Goal: Feedback & Contribution: Leave review/rating

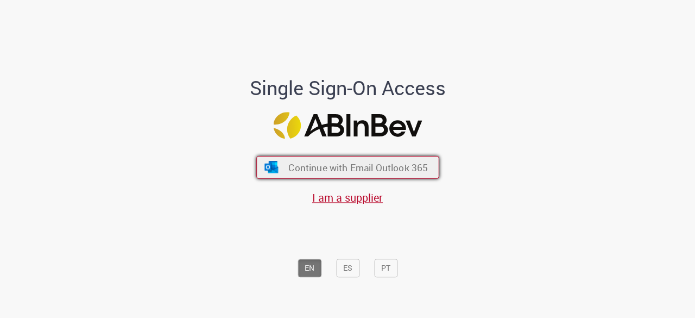
click at [341, 168] on span "Continue with Email Outlook 365" at bounding box center [358, 167] width 140 height 12
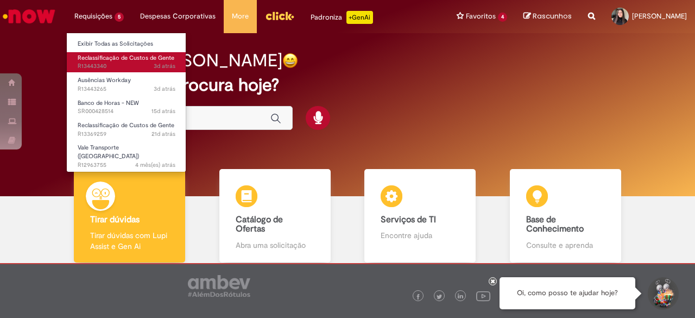
click at [123, 59] on span "Reclassificação de Custos de Gente" at bounding box center [126, 58] width 97 height 8
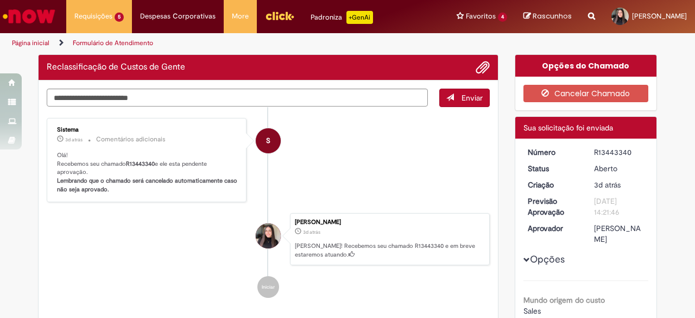
click at [610, 155] on div "R13443340" at bounding box center [619, 152] width 51 height 11
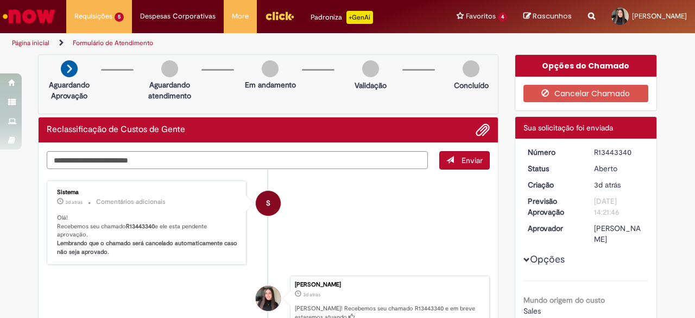
copy div "R13443340"
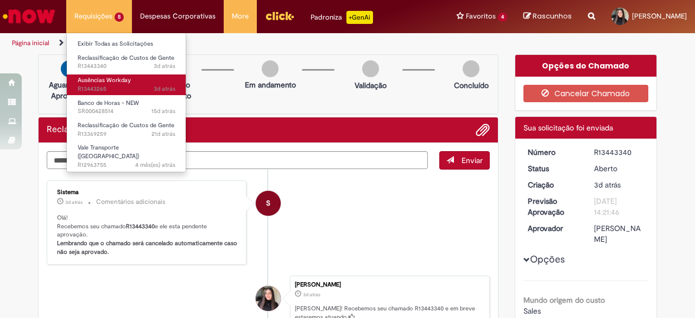
click at [125, 88] on span "3d atrás 3 dias atrás R13443265" at bounding box center [127, 89] width 98 height 9
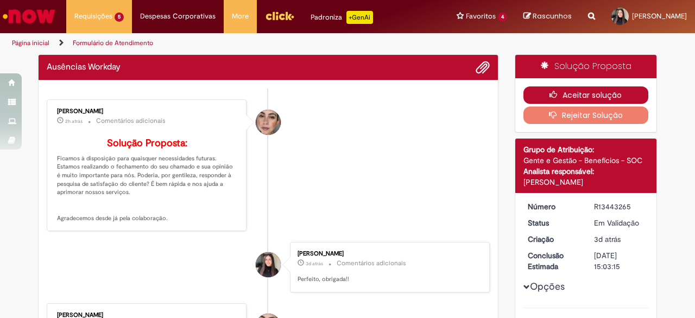
click at [554, 96] on icon "button" at bounding box center [556, 95] width 13 height 8
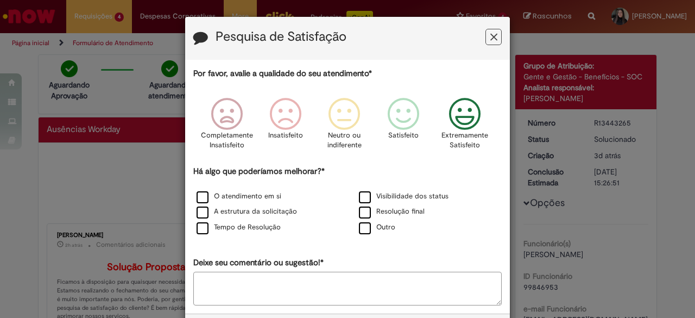
click at [464, 112] on icon "Feedback" at bounding box center [465, 114] width 41 height 33
click at [205, 193] on label "O atendimento em si" at bounding box center [239, 196] width 85 height 10
click at [205, 216] on label "A estrutura da solicitação" at bounding box center [247, 211] width 100 height 10
drag, startPoint x: 217, startPoint y: 223, endPoint x: 238, endPoint y: 224, distance: 20.7
click at [218, 223] on label "Tempo de Resolução" at bounding box center [239, 227] width 84 height 10
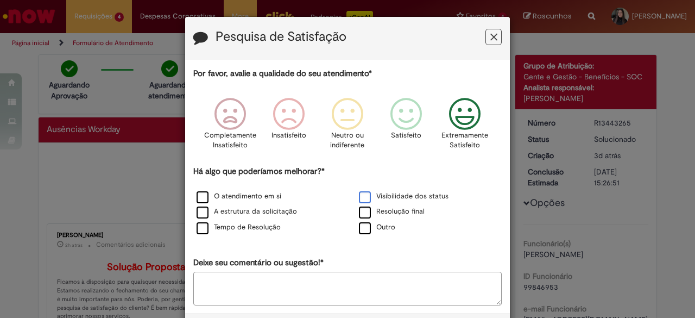
click at [370, 200] on label "Visibilidade dos status" at bounding box center [404, 196] width 90 height 10
click at [379, 212] on label "Resolução final" at bounding box center [392, 211] width 66 height 10
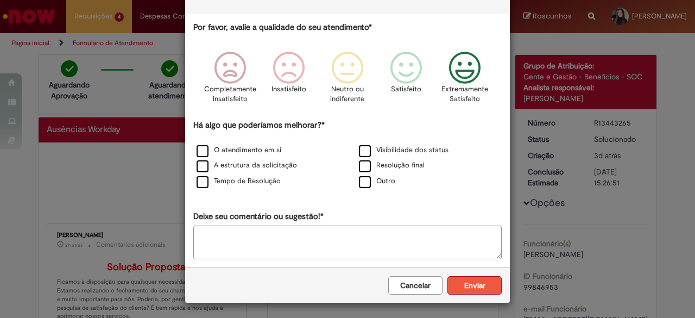
click at [476, 287] on button "Enviar" at bounding box center [475, 285] width 54 height 18
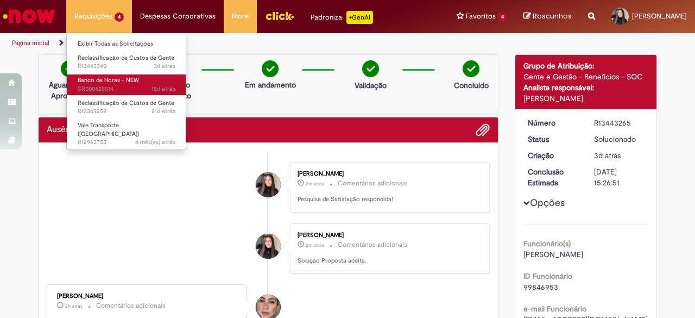
click at [121, 83] on span "Banco de Horas - NEW" at bounding box center [108, 80] width 61 height 8
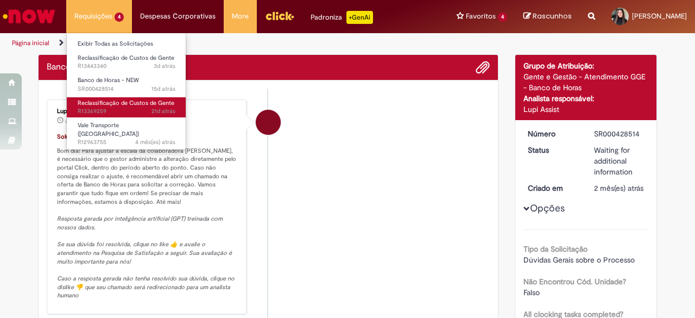
click at [130, 100] on span "Reclassificação de Custos de Gente" at bounding box center [126, 103] width 97 height 8
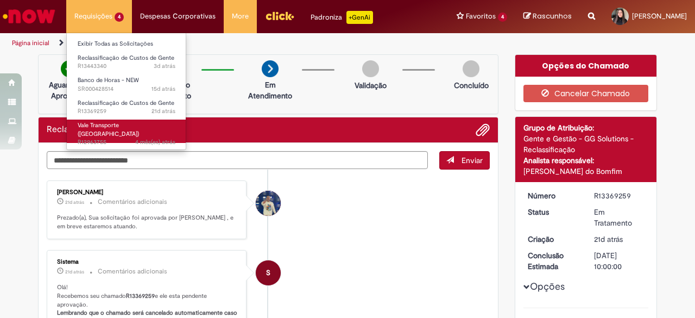
click at [130, 124] on span "Vale Transporte ([GEOGRAPHIC_DATA])" at bounding box center [108, 129] width 61 height 17
